Goal: Task Accomplishment & Management: Complete application form

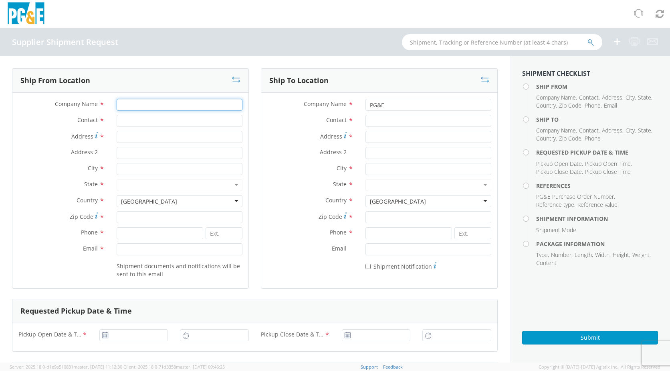
click at [148, 105] on input "Company Name *" at bounding box center [180, 105] width 126 height 12
type input "[PERSON_NAME] CONTROLS"
type input "[STREET_ADDRESS]"
type input "[PERSON_NAME]"
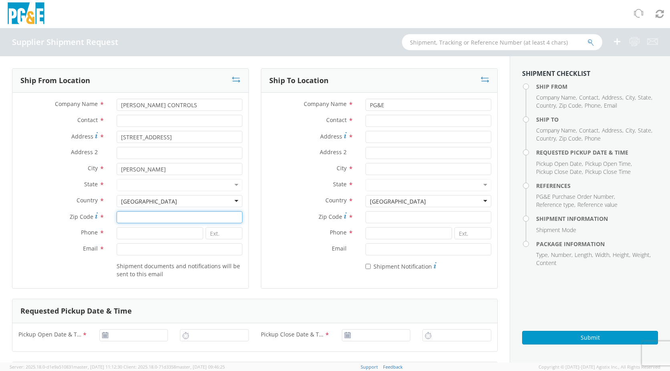
type input "75090"
type input "9038683200"
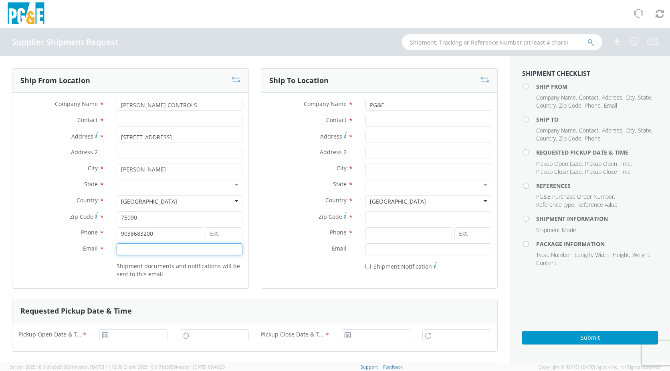
type input "[PERSON_NAME][EMAIL_ADDRESS][PERSON_NAME][PERSON_NAME][DOMAIN_NAME]"
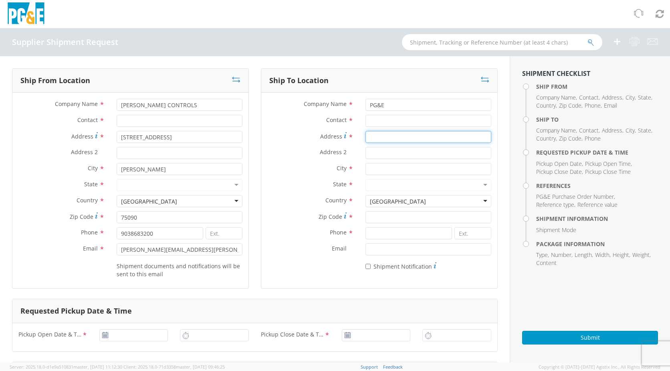
type input "[STREET_ADDRESS]"
type input "[GEOGRAPHIC_DATA][PERSON_NAME]"
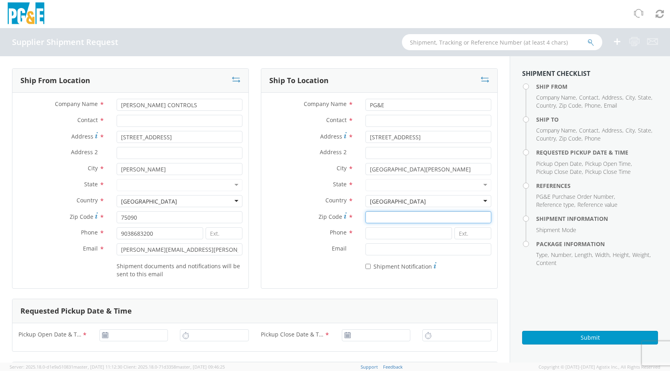
type input "93401"
type input "9038683200"
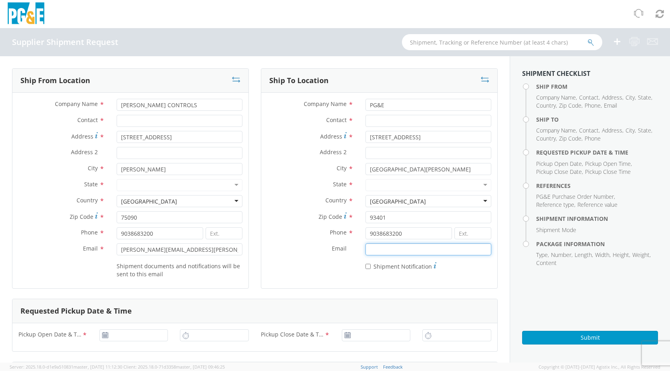
type input "[PERSON_NAME][EMAIL_ADDRESS][PERSON_NAME][PERSON_NAME][DOMAIN_NAME]"
type input "[DATE]"
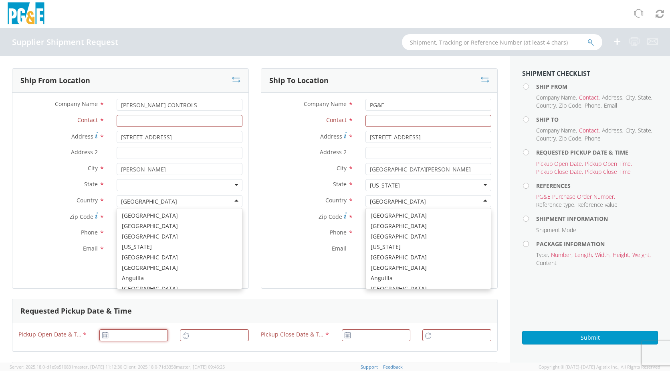
type input "[DATE]"
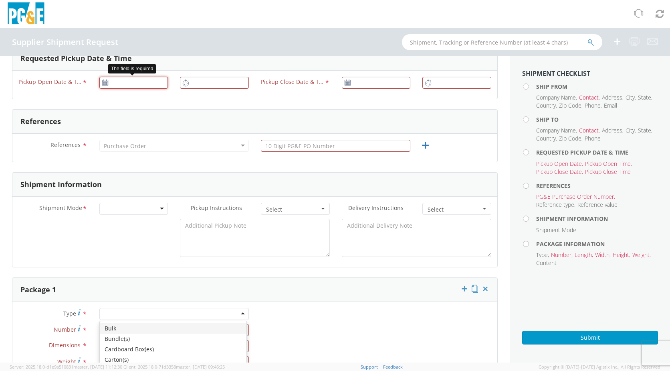
type input "[DATE]"
click at [114, 84] on input "[DATE]" at bounding box center [133, 83] width 69 height 12
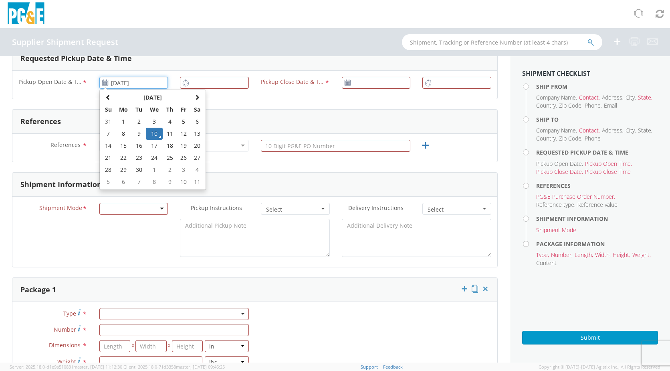
click at [154, 131] on td "10" at bounding box center [154, 134] width 17 height 12
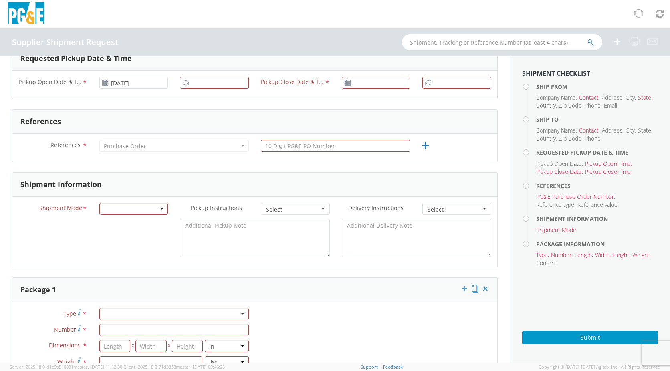
click at [195, 89] on div at bounding box center [214, 85] width 81 height 16
click at [201, 81] on input "text" at bounding box center [214, 83] width 69 height 12
type input "9:00 AM"
click at [364, 82] on input "[DATE]" at bounding box center [376, 83] width 69 height 12
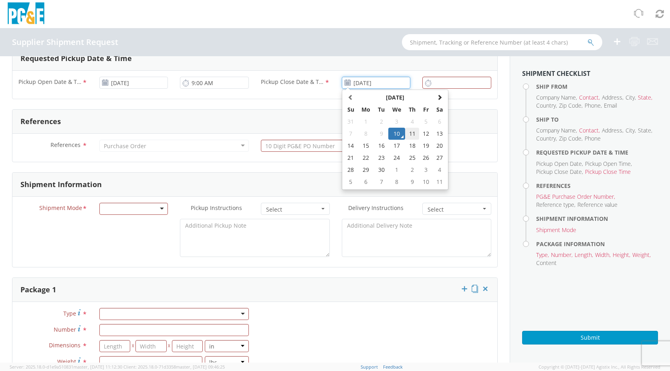
click at [406, 132] on td "11" at bounding box center [412, 134] width 14 height 12
type input "[DATE]"
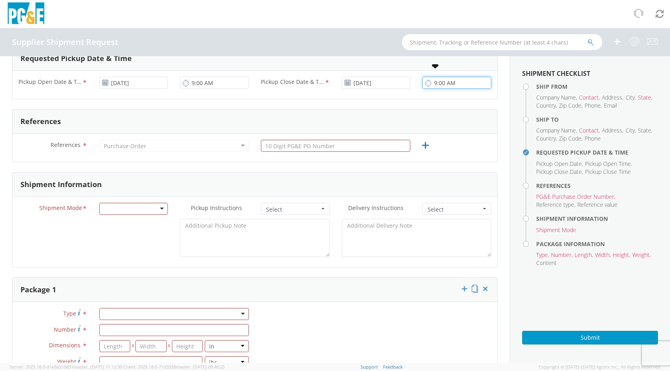
click at [438, 85] on input "9:00 AM" at bounding box center [457, 83] width 69 height 12
click at [443, 84] on input "5:00 AM" at bounding box center [457, 83] width 69 height 12
click at [447, 84] on input "5:00 AM" at bounding box center [457, 83] width 69 height 12
click at [447, 83] on input "5:00 AM" at bounding box center [457, 83] width 69 height 12
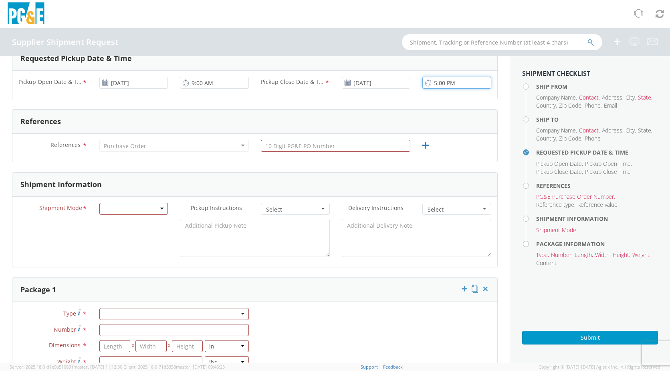
type input "5:00 PM"
click at [328, 140] on input "text" at bounding box center [336, 146] width 150 height 12
type input "3501411026"
click at [182, 150] on div "Purchase Order" at bounding box center [174, 146] width 150 height 12
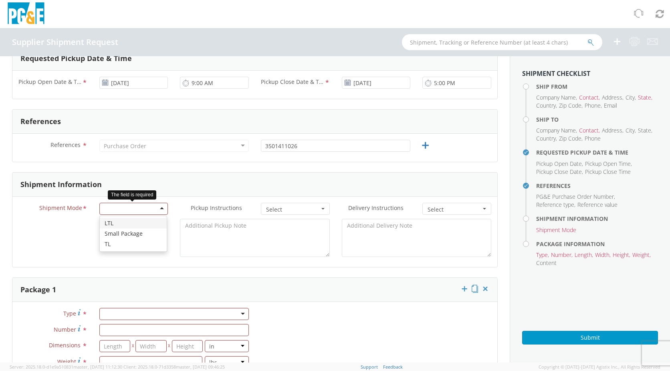
click at [142, 212] on div at bounding box center [133, 208] width 69 height 12
drag, startPoint x: 127, startPoint y: 225, endPoint x: 125, endPoint y: 217, distance: 9.0
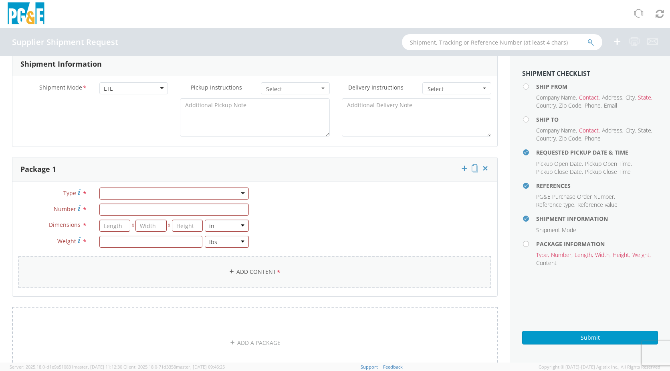
scroll to position [413, 0]
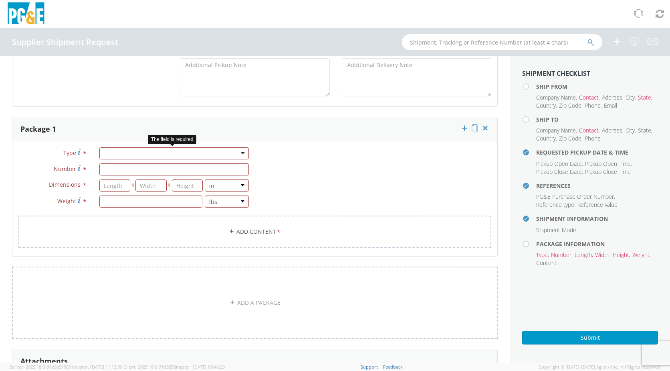
click at [243, 155] on div at bounding box center [174, 153] width 150 height 12
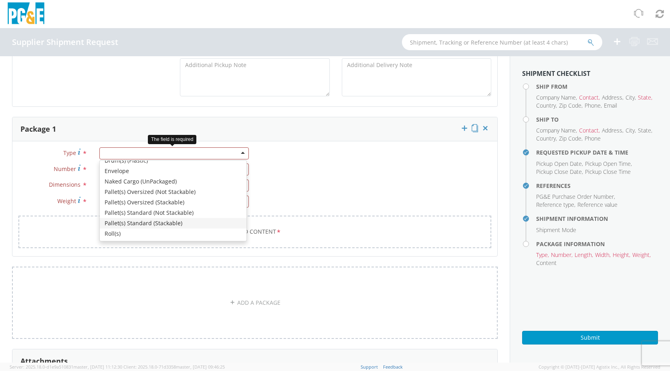
scroll to position [0, 0]
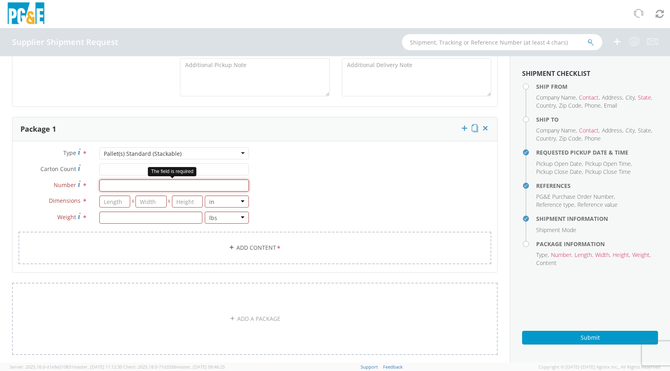
click at [128, 185] on input "Number *" at bounding box center [174, 185] width 150 height 12
type input "1"
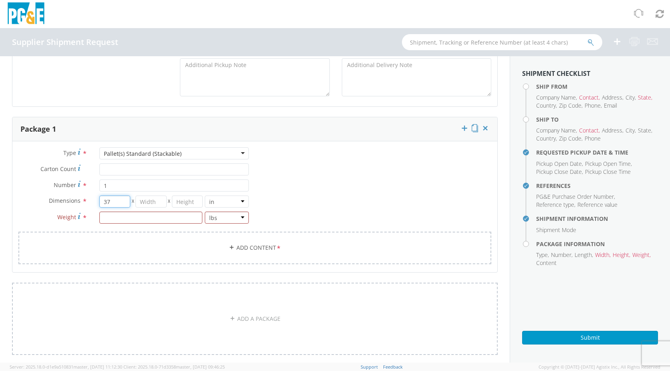
type input "37"
type input "31"
type input "19"
type input "346"
click at [210, 245] on link "Add Content *" at bounding box center [254, 247] width 473 height 32
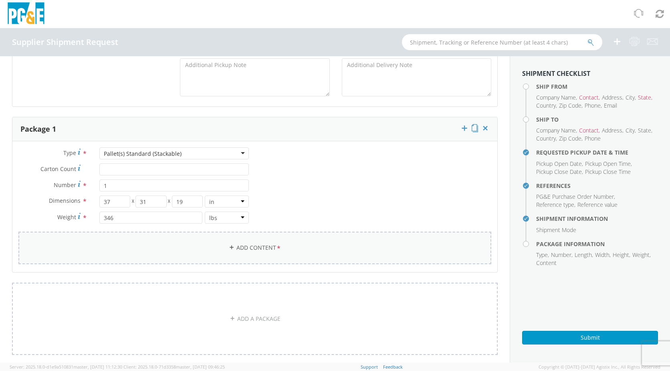
click at [225, 249] on link "Add Content *" at bounding box center [254, 247] width 473 height 32
click at [230, 247] on icon at bounding box center [232, 247] width 6 height 6
click at [233, 248] on link "Add Content *" at bounding box center [254, 247] width 473 height 32
click at [234, 247] on link "Add Content *" at bounding box center [254, 247] width 473 height 32
drag, startPoint x: 234, startPoint y: 247, endPoint x: 253, endPoint y: 249, distance: 19.0
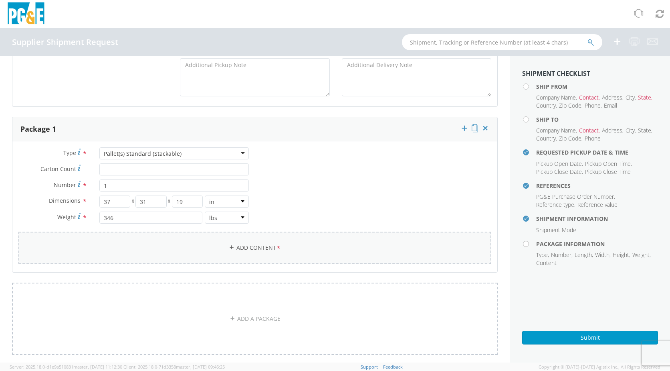
click at [252, 249] on link "Add Content *" at bounding box center [254, 247] width 473 height 32
click at [268, 248] on link "Add Content *" at bounding box center [254, 247] width 473 height 32
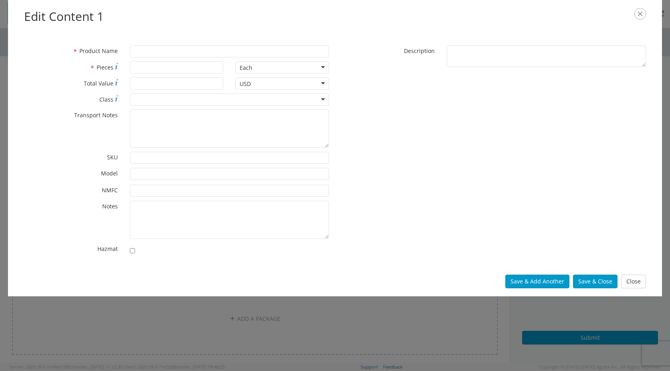
scroll to position [584, 0]
click at [152, 54] on input "* Product Name" at bounding box center [229, 51] width 199 height 12
type input "c"
type input "Control Valve"
type input "1"
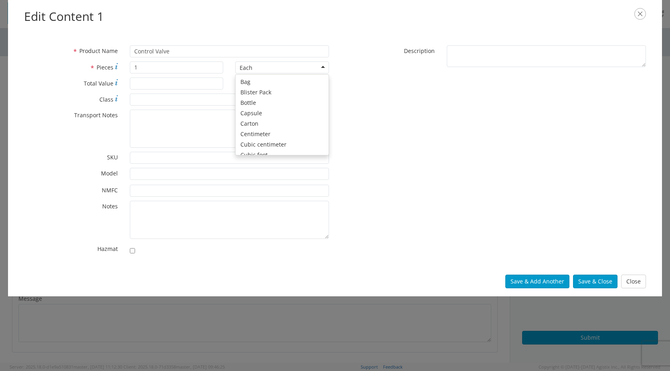
scroll to position [72, 0]
click at [587, 277] on button "Save & Close" at bounding box center [595, 281] width 45 height 14
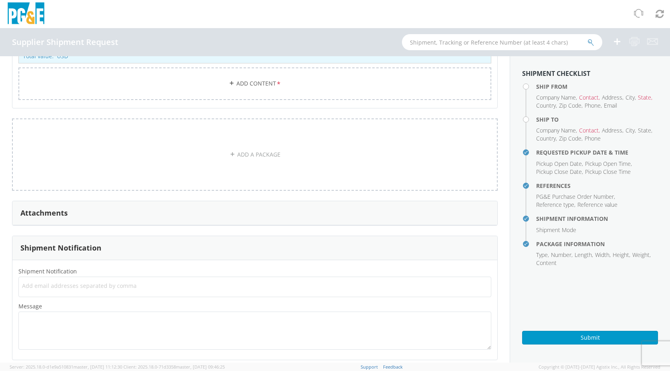
scroll to position [632, 0]
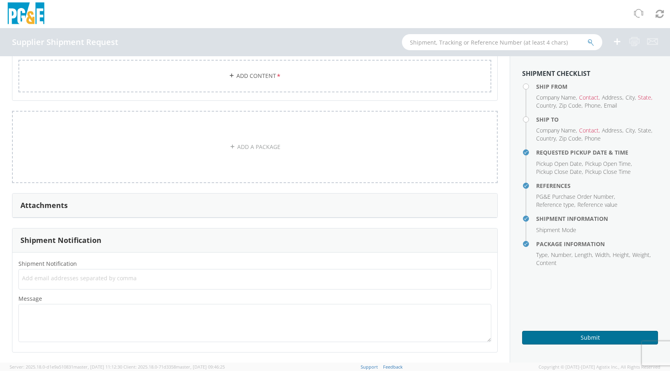
click at [586, 332] on button "Submit" at bounding box center [590, 337] width 136 height 14
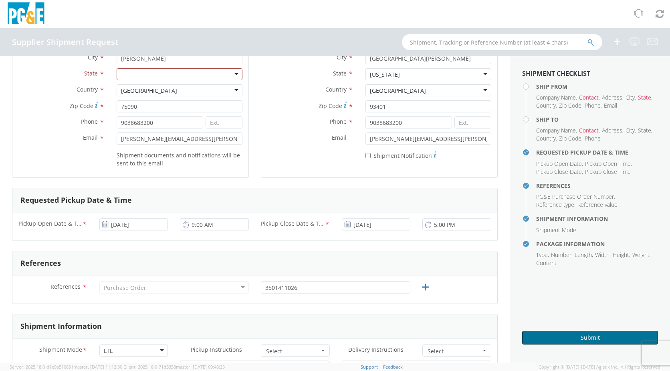
scroll to position [0, 0]
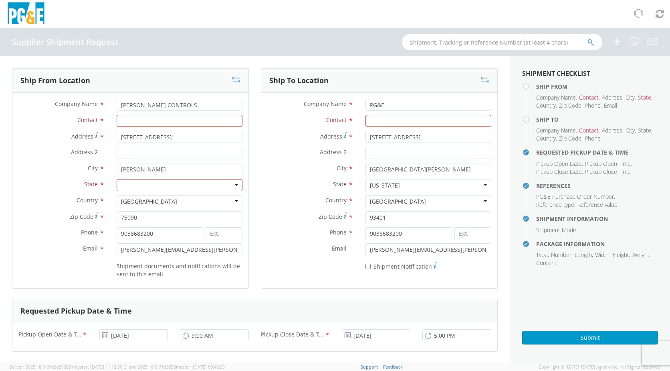
click at [154, 122] on div "Contact *" at bounding box center [130, 123] width 236 height 16
click at [154, 122] on input "Contact *" at bounding box center [180, 121] width 126 height 12
type input "Customer Service"
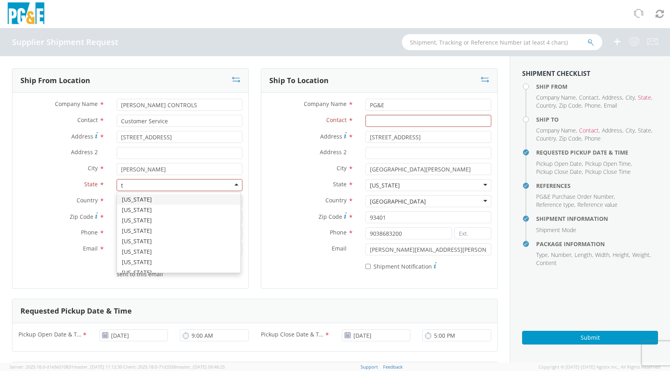
type input "te"
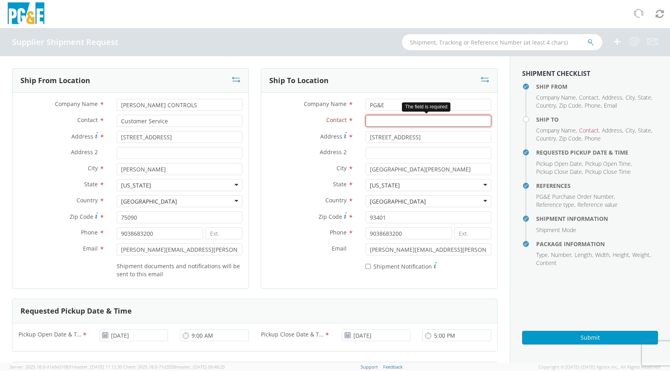
click at [392, 116] on input "Contact *" at bounding box center [429, 121] width 126 height 12
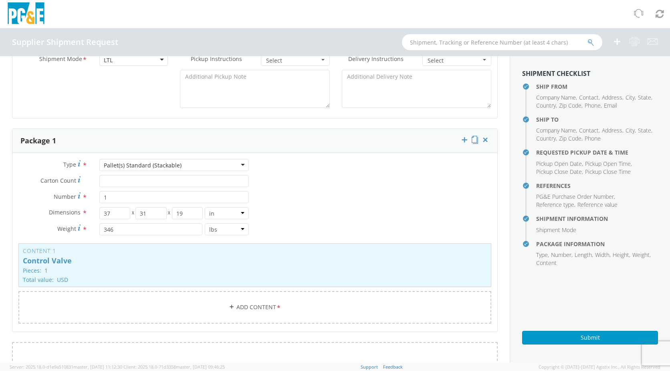
scroll to position [441, 0]
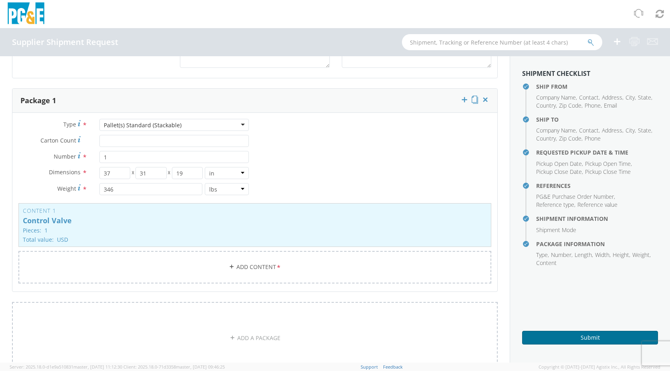
type input "Customer Service"
click at [597, 335] on button "Submit" at bounding box center [590, 337] width 136 height 14
